Goal: Transaction & Acquisition: Purchase product/service

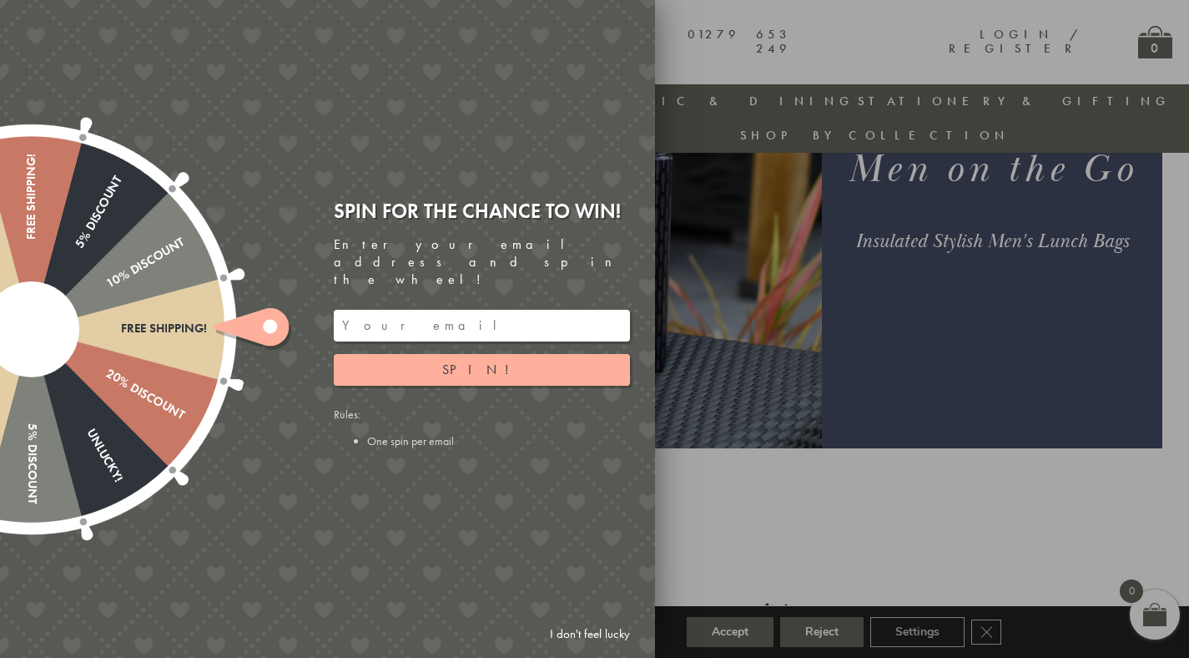
scroll to position [246, 0]
click at [785, 444] on div at bounding box center [594, 329] width 1189 height 658
click at [613, 634] on link "I don't feel lucky" at bounding box center [590, 633] width 97 height 31
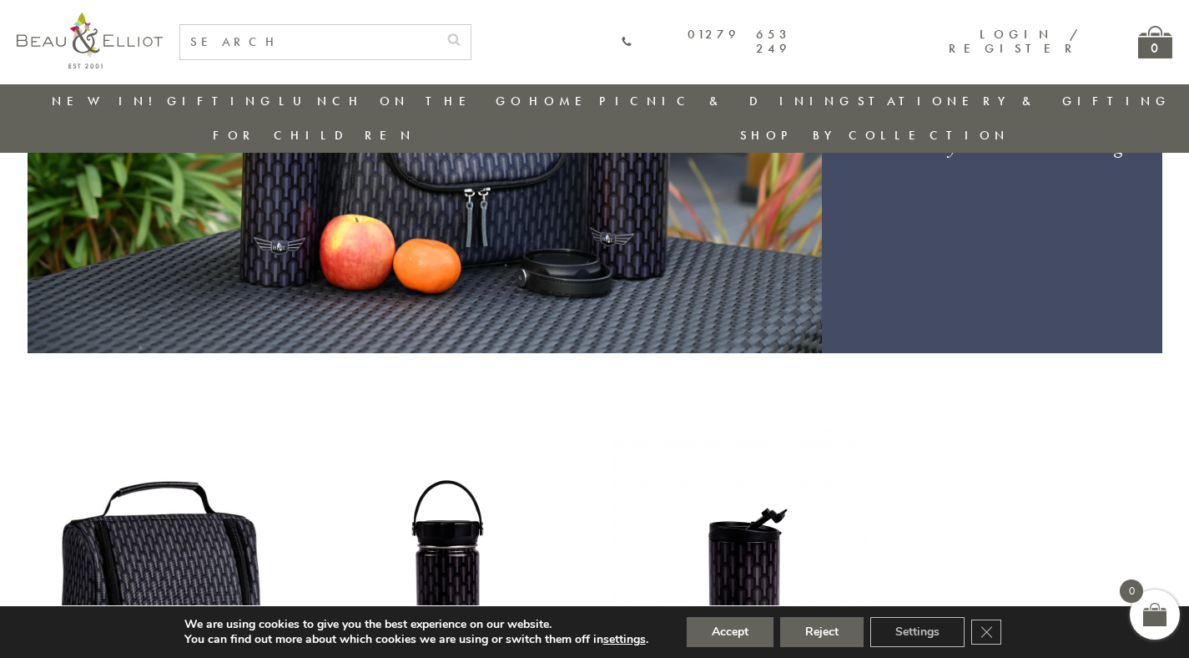
scroll to position [618, 0]
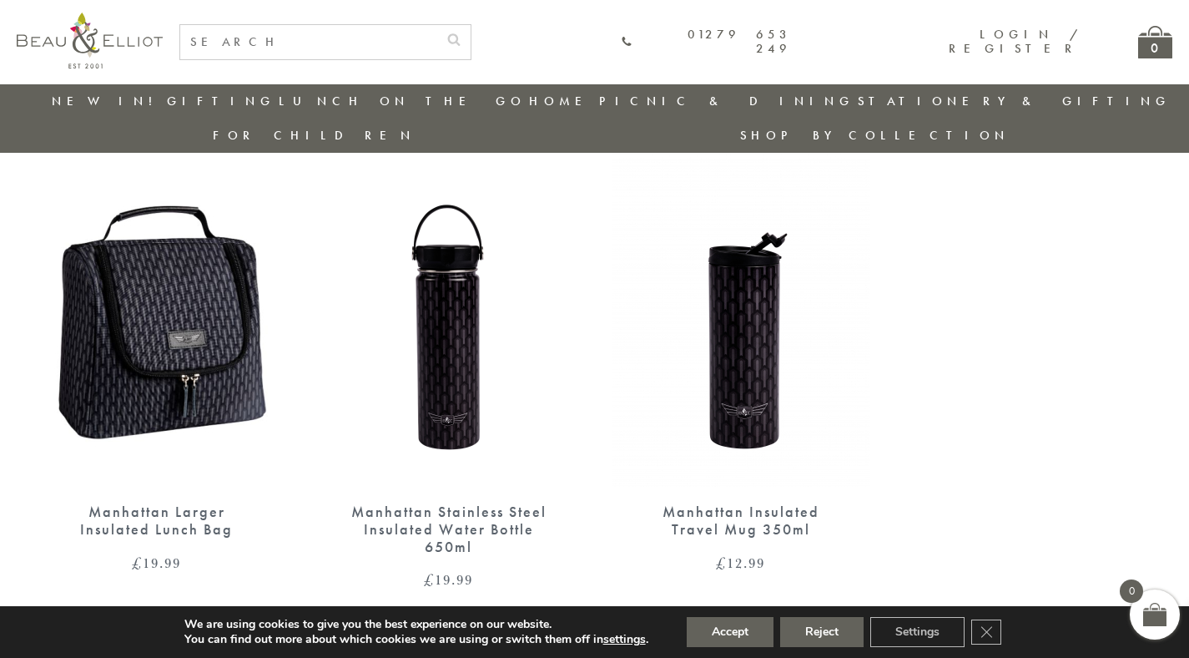
click at [214, 305] on img at bounding box center [157, 320] width 259 height 334
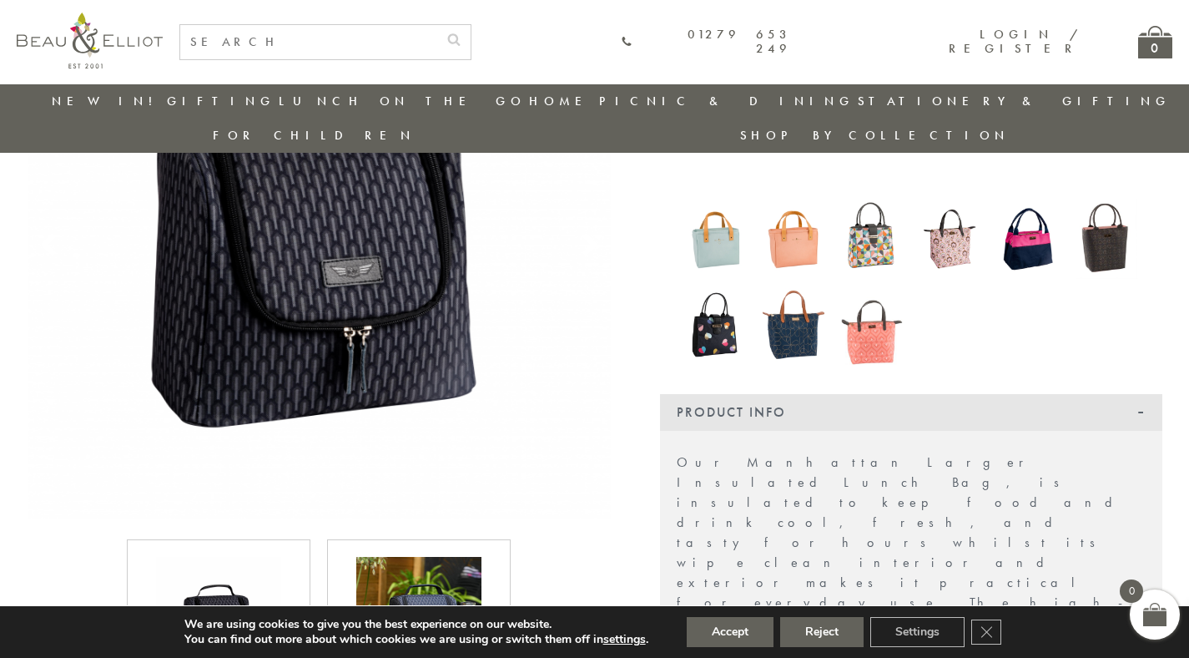
scroll to position [276, 0]
click at [761, 632] on button "Accept" at bounding box center [730, 632] width 87 height 30
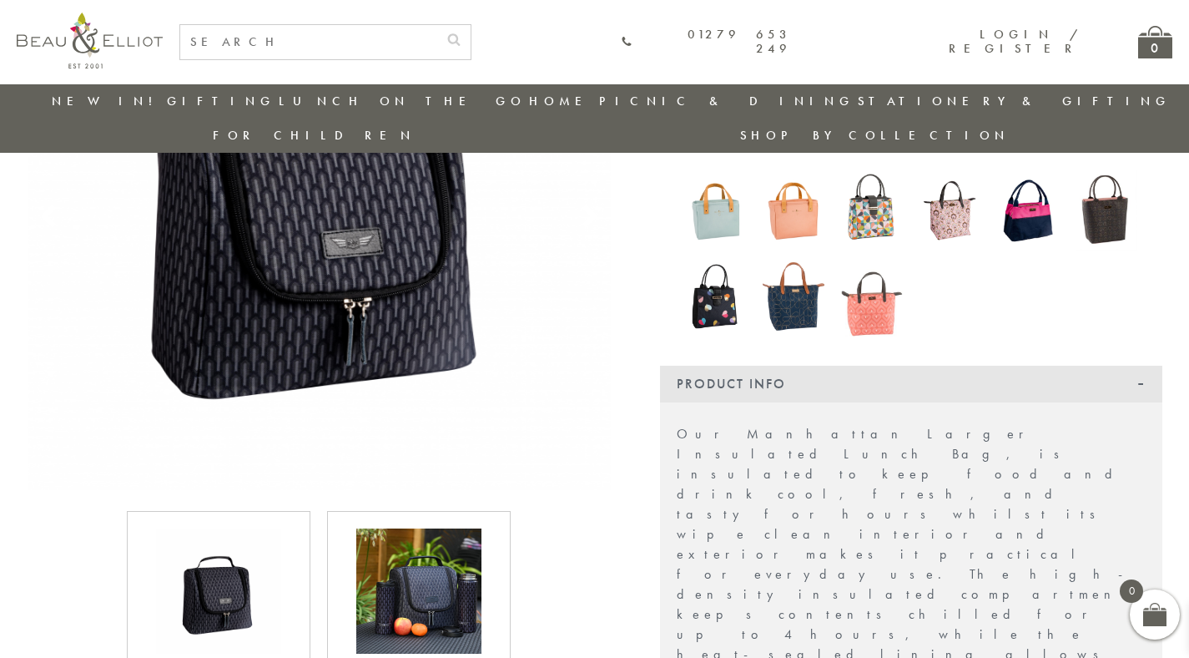
scroll to position [0, 0]
